Goal: Transaction & Acquisition: Purchase product/service

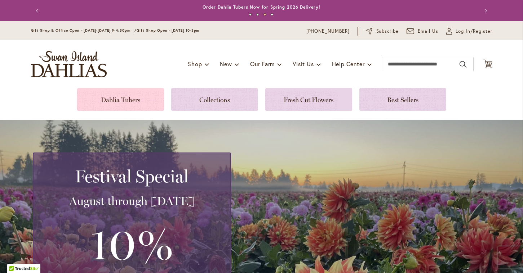
click at [112, 100] on link at bounding box center [120, 99] width 87 height 23
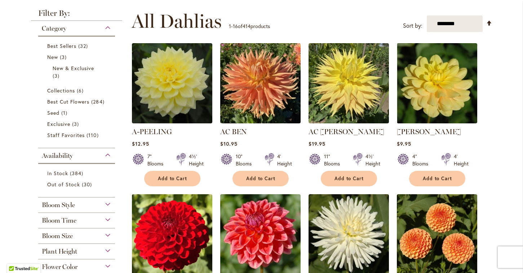
scroll to position [173, 0]
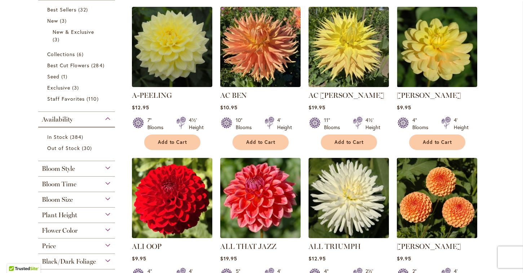
click at [70, 227] on span "Flower Color" at bounding box center [60, 231] width 36 height 8
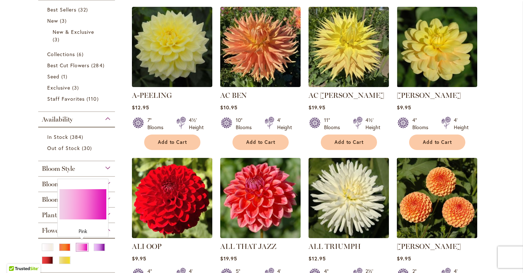
click at [82, 244] on div "Pink" at bounding box center [82, 248] width 12 height 8
